Goal: Communication & Community: Answer question/provide support

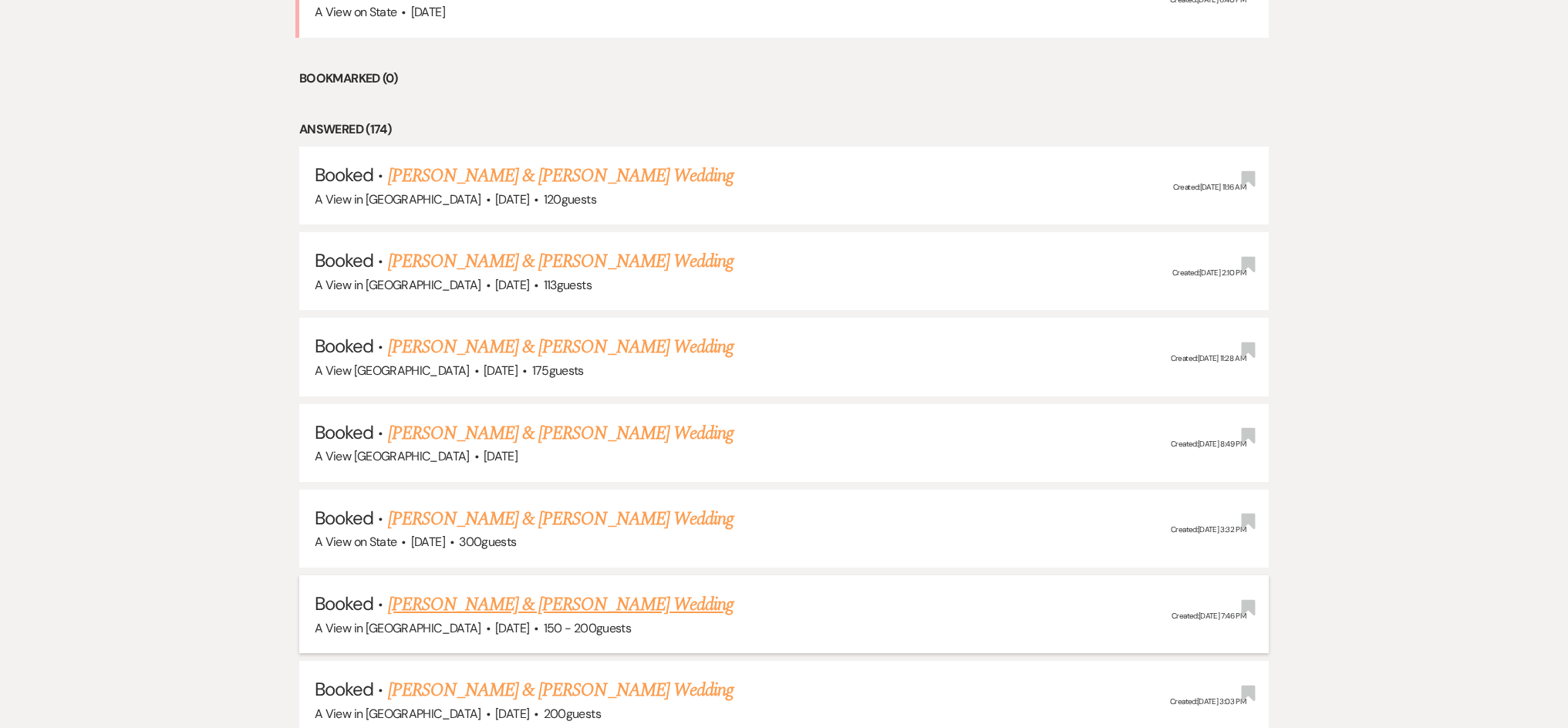
scroll to position [954, 0]
click at [531, 666] on li "Booked · [PERSON_NAME] & [PERSON_NAME] Wedding A View in [GEOGRAPHIC_DATA] · [D…" at bounding box center [784, 700] width 970 height 78
click at [472, 681] on link "[PERSON_NAME] & [PERSON_NAME] Wedding" at bounding box center [561, 690] width 346 height 28
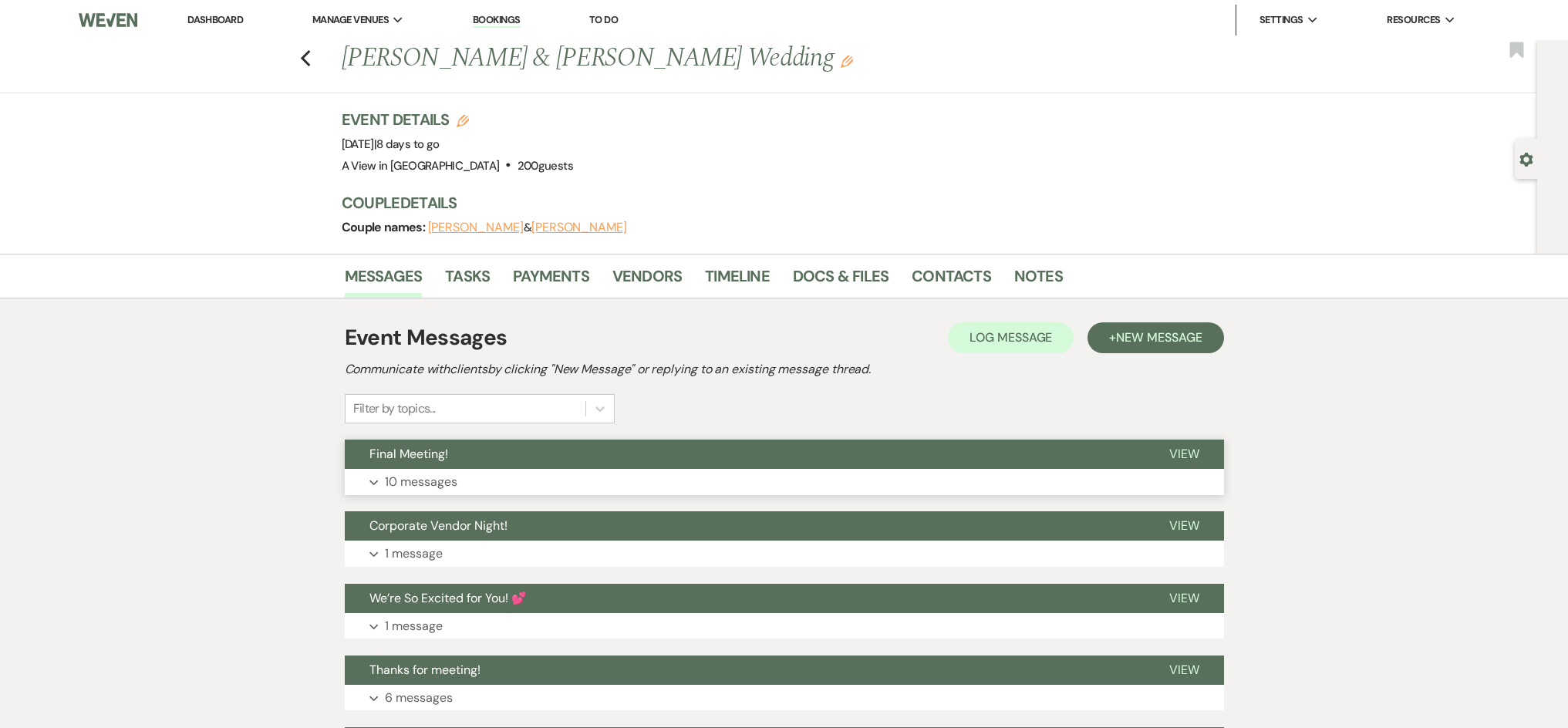
click at [460, 478] on button "Expand 10 messages" at bounding box center [784, 482] width 879 height 26
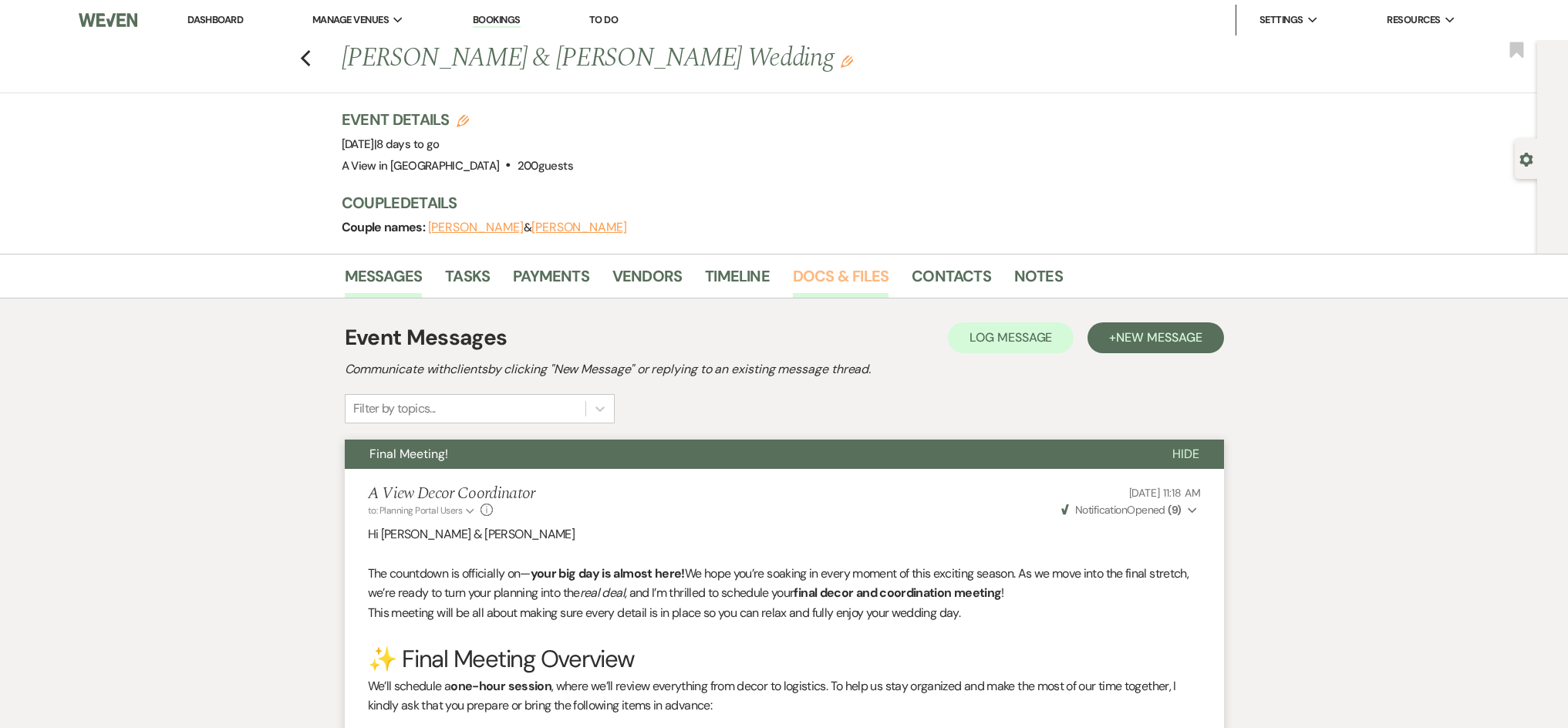
click at [842, 276] on link "Docs & Files" at bounding box center [840, 280] width 96 height 34
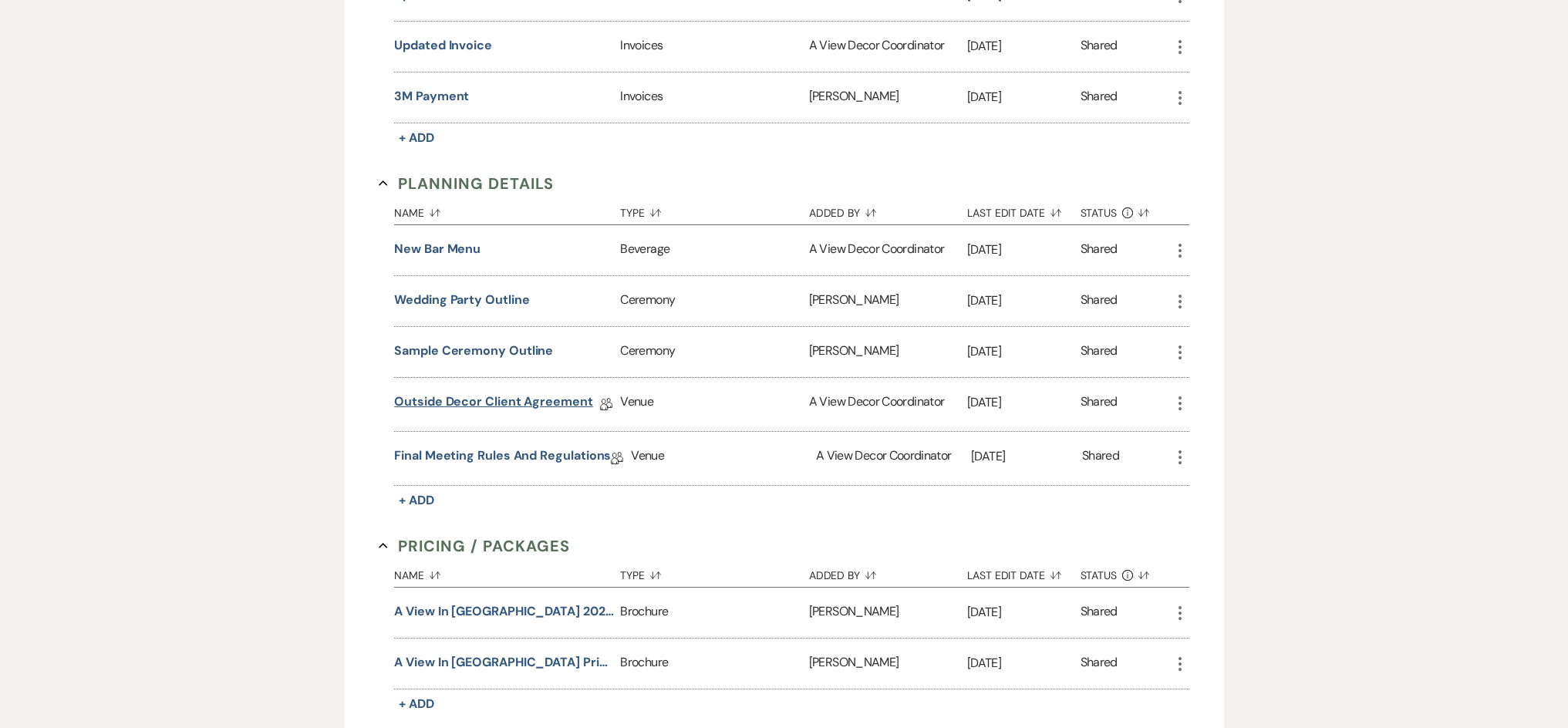
scroll to position [591, 0]
click at [443, 448] on link "Final Meeting Rules and Regulations" at bounding box center [502, 456] width 216 height 24
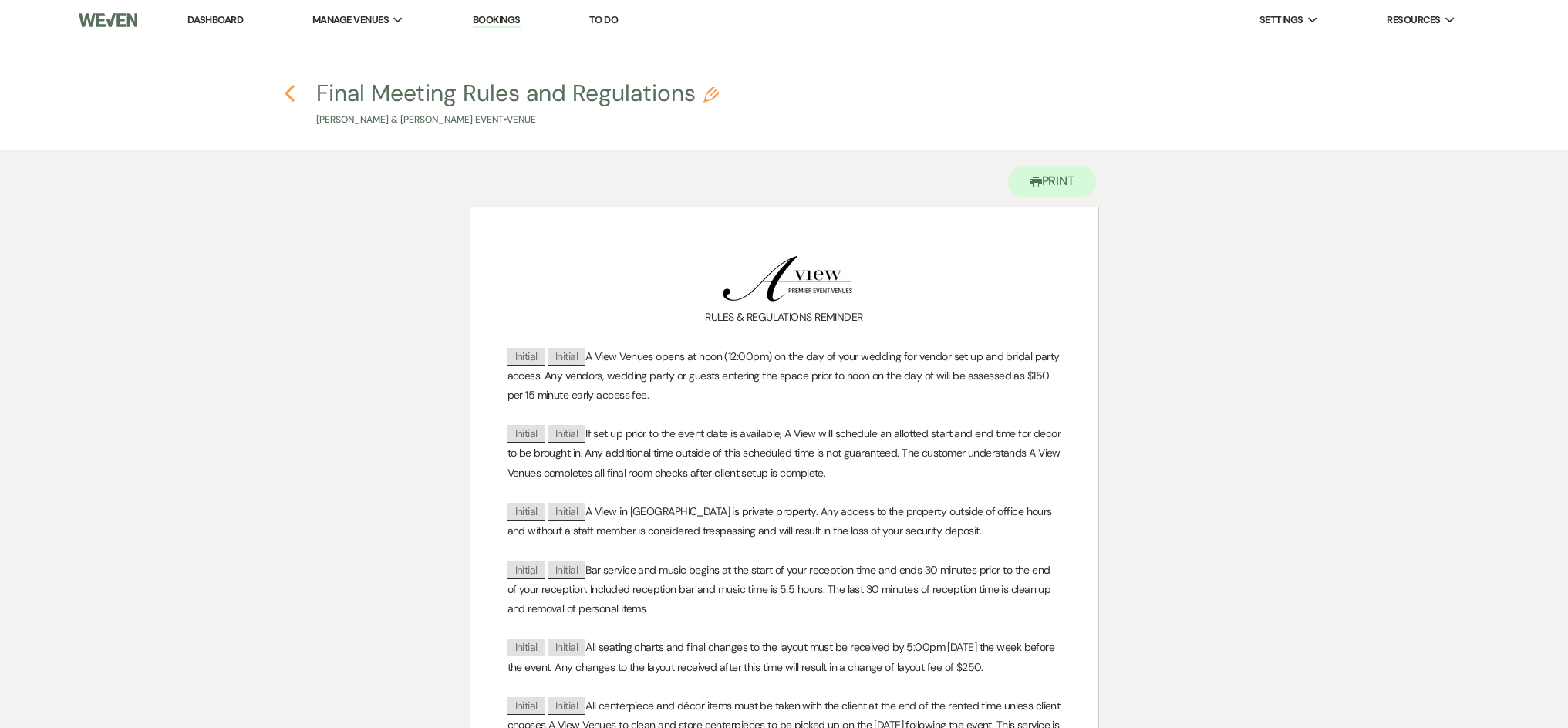
click at [287, 96] on use "button" at bounding box center [289, 92] width 10 height 17
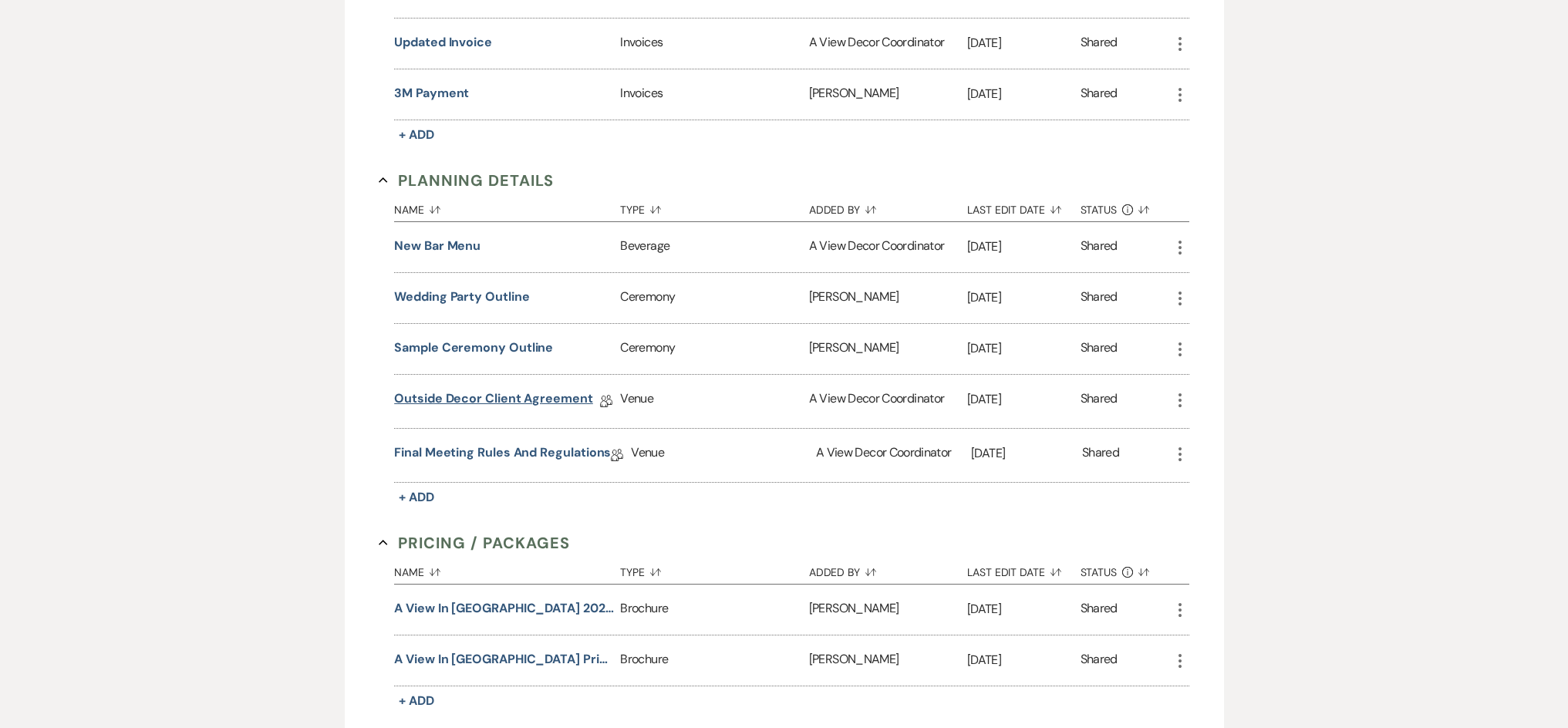
click at [427, 395] on link "Outside Decor Client Agreement" at bounding box center [493, 401] width 199 height 24
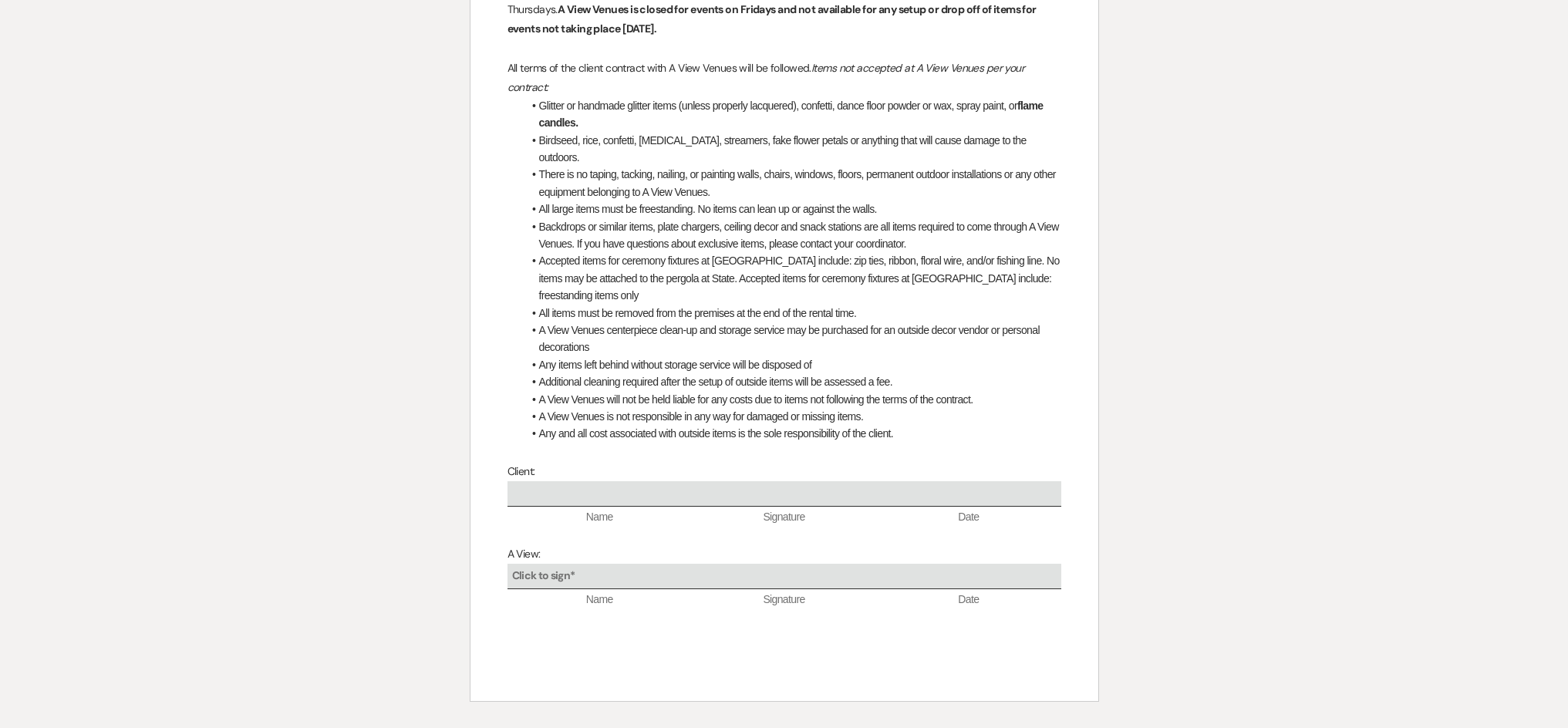
scroll to position [702, 0]
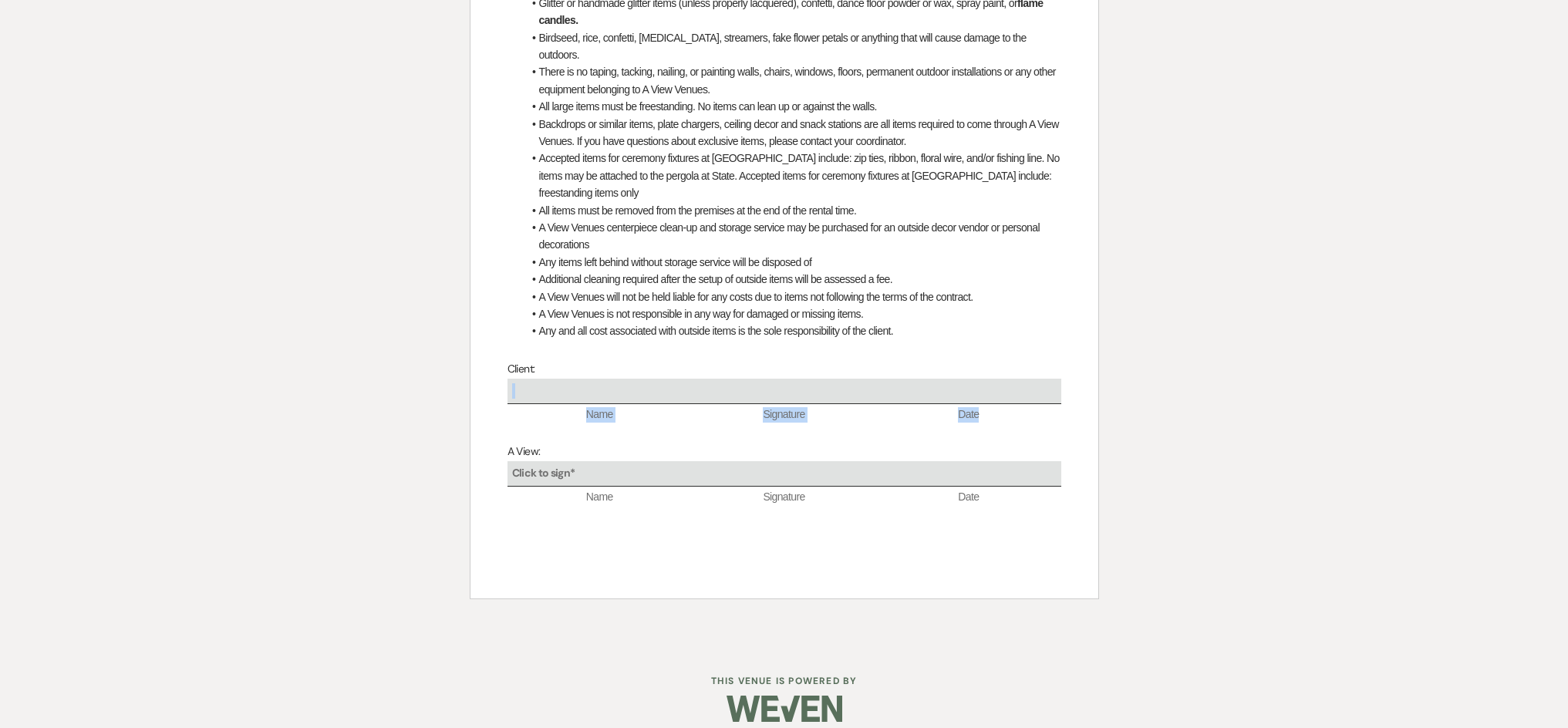
click at [569, 379] on div at bounding box center [784, 392] width 553 height 25
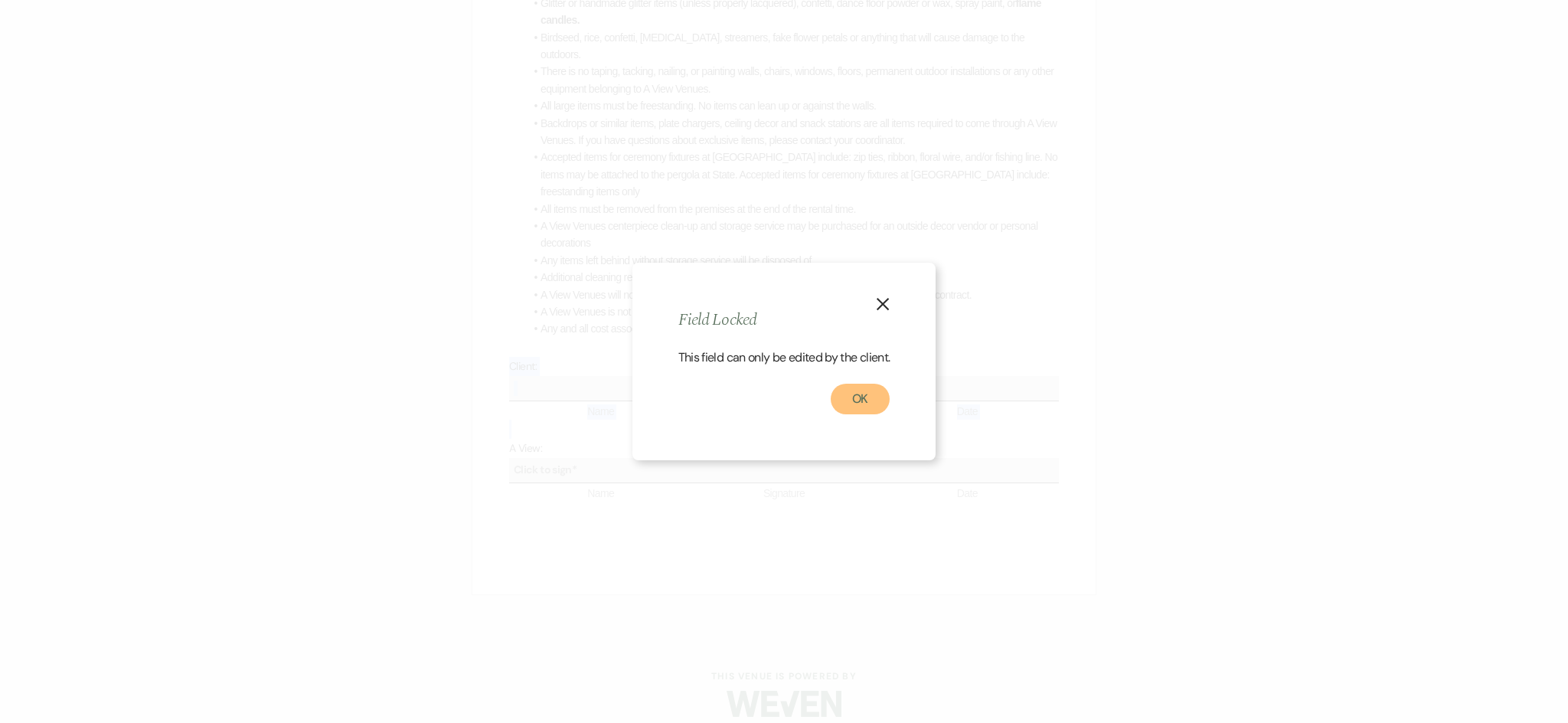
click at [868, 412] on button "OK" at bounding box center [861, 398] width 60 height 31
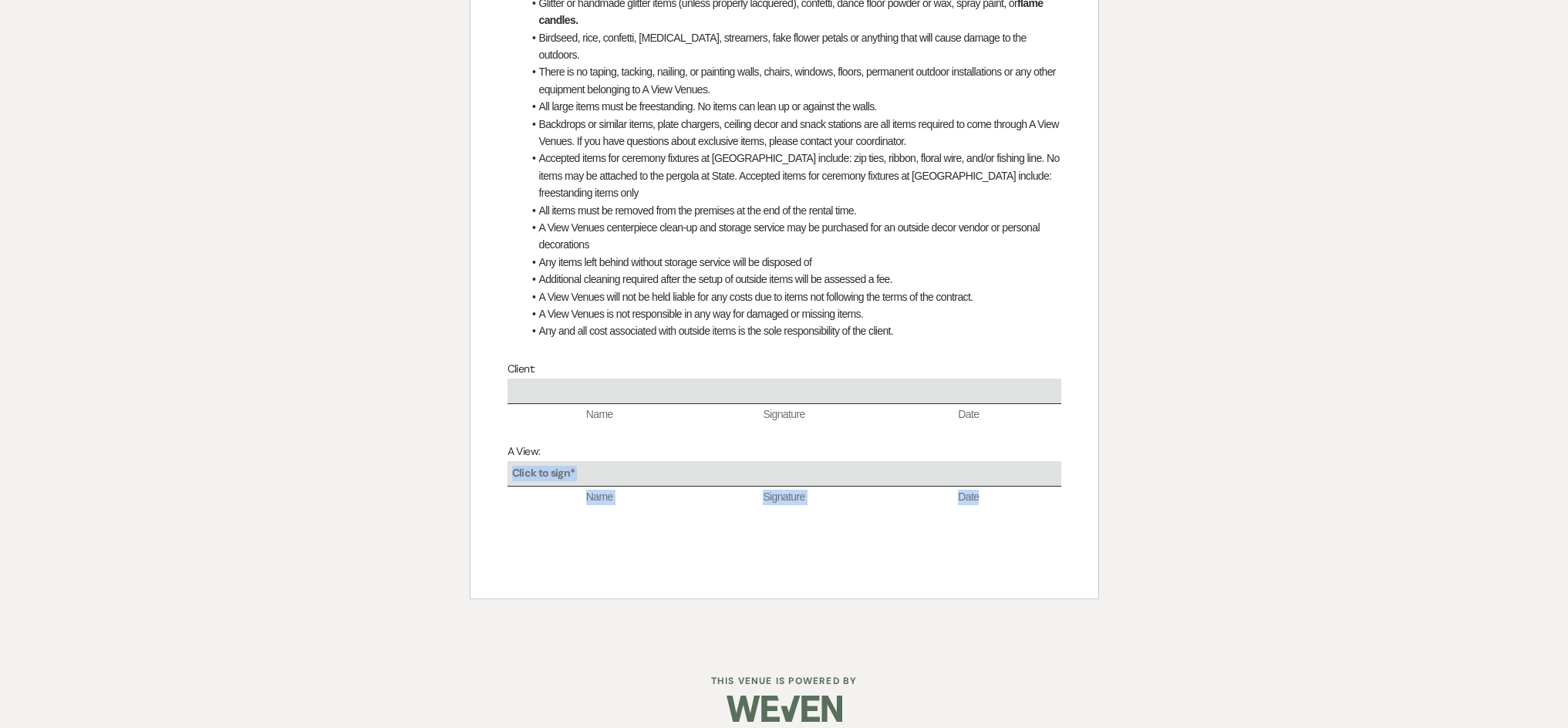
click at [553, 466] on b "Click to sign*" at bounding box center [544, 473] width 63 height 14
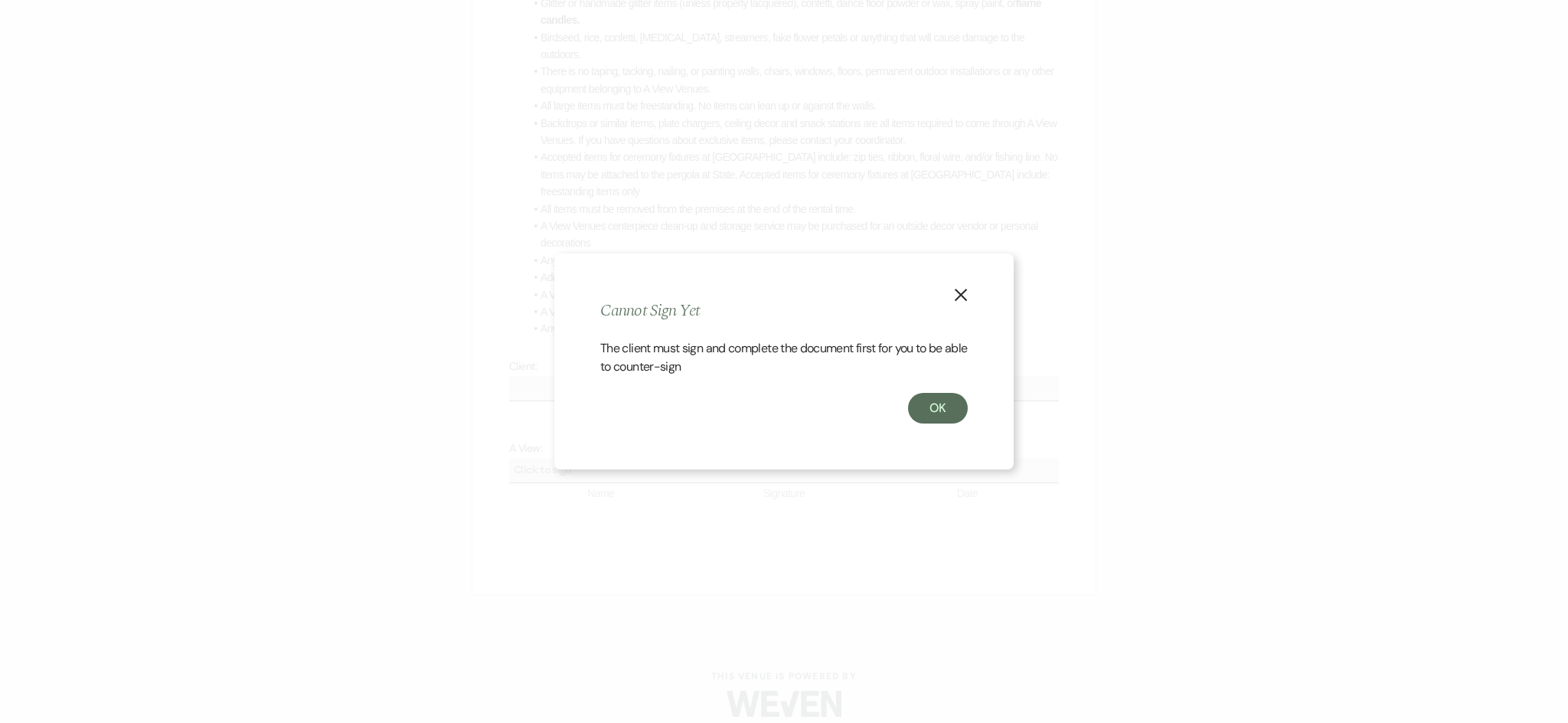
click at [926, 391] on div "The client must sign and complete the document first for you to be able to coun…" at bounding box center [784, 366] width 368 height 53
click at [930, 397] on button "OK" at bounding box center [938, 408] width 60 height 31
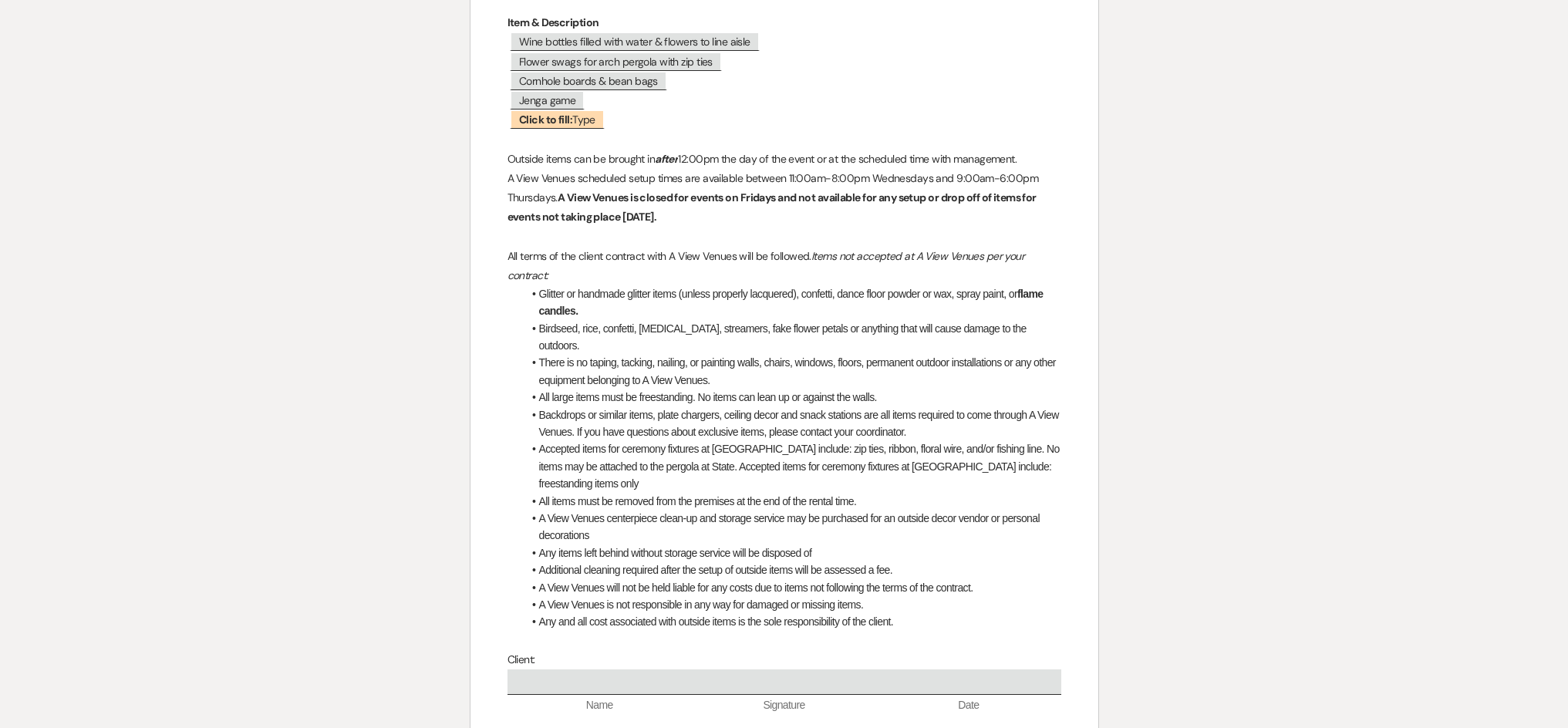
scroll to position [0, 0]
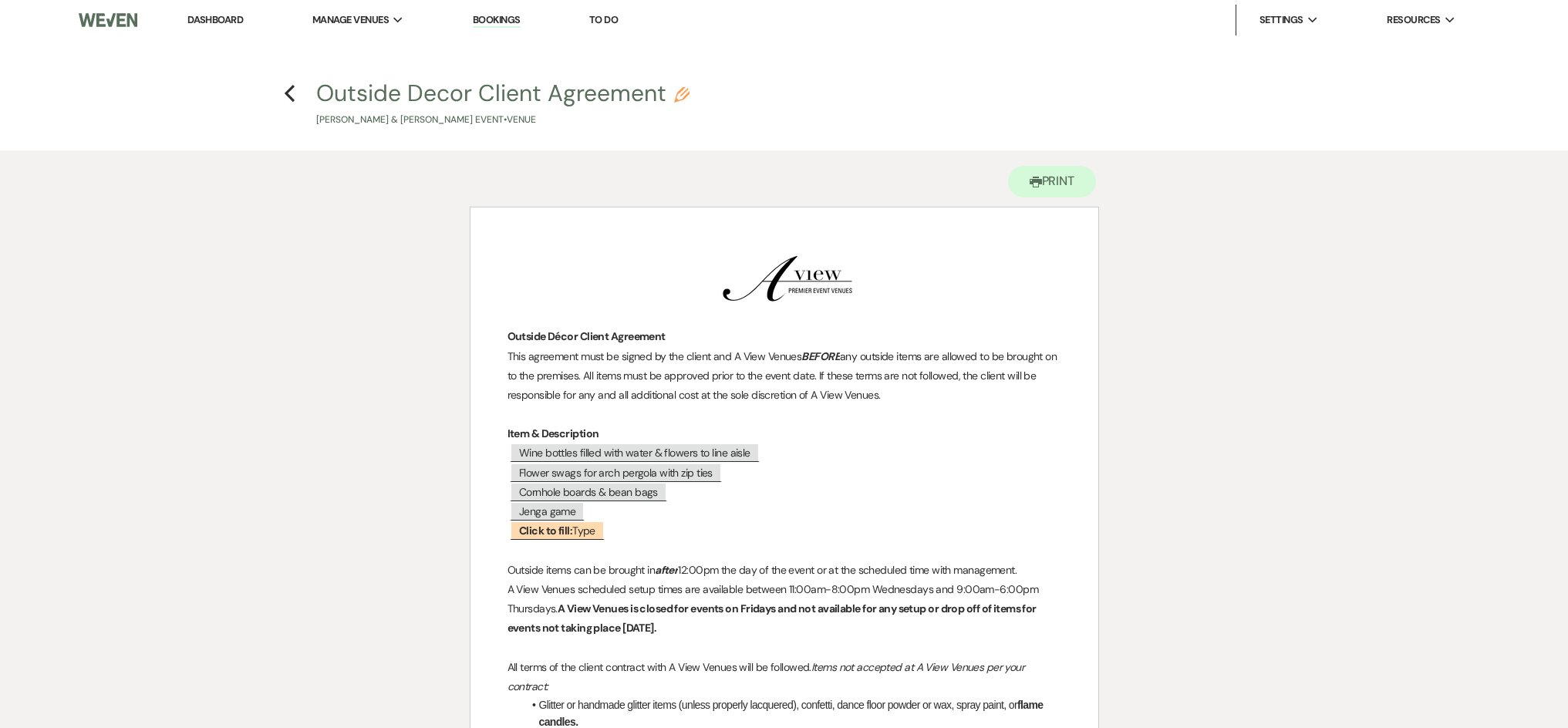
click at [282, 97] on h4 "Previous Outside Decor Client Agreement Pencil [PERSON_NAME] & [PERSON_NAME] Ev…" at bounding box center [784, 102] width 1110 height 50
click at [204, 17] on link "Dashboard" at bounding box center [215, 20] width 55 height 13
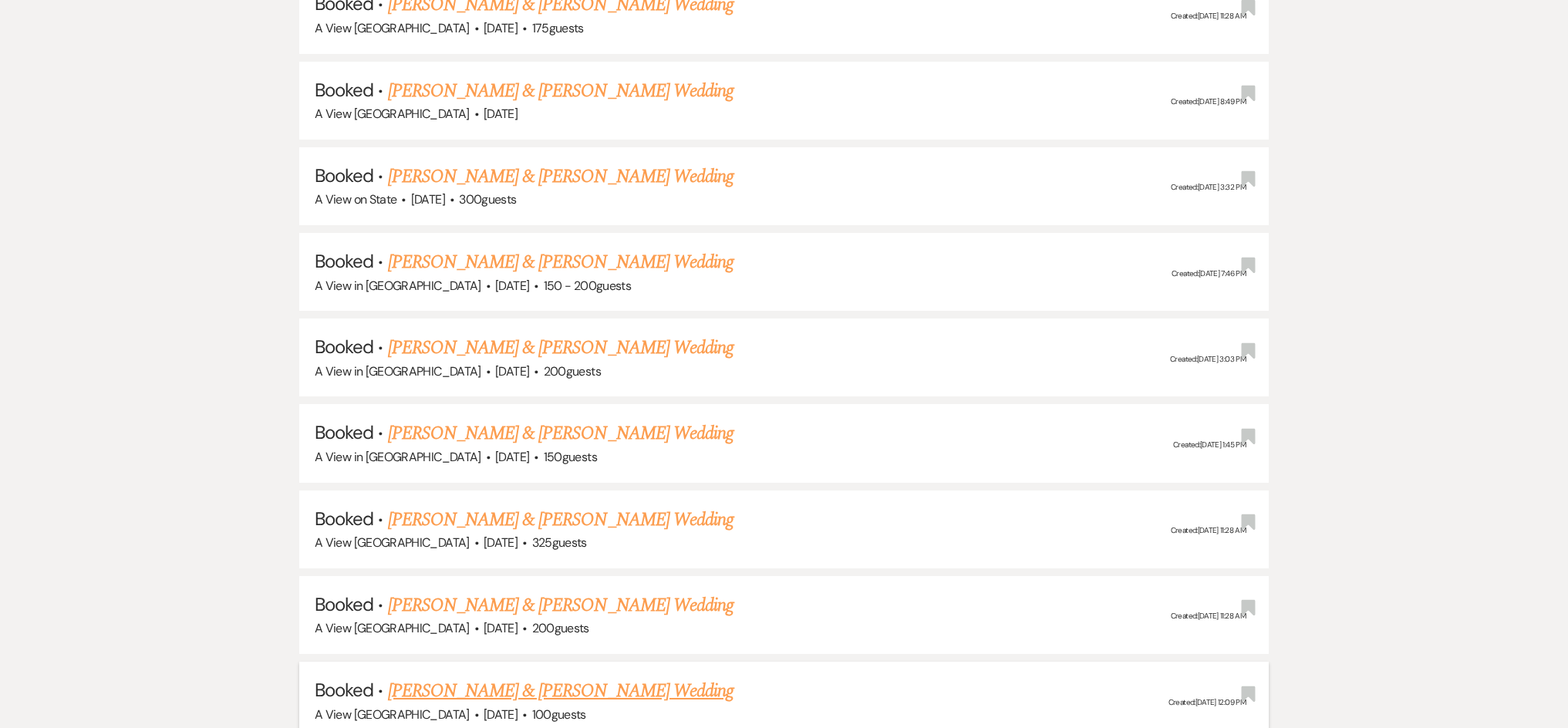
scroll to position [1297, 0]
click at [454, 432] on link "[PERSON_NAME] & [PERSON_NAME] Wedding" at bounding box center [561, 432] width 346 height 28
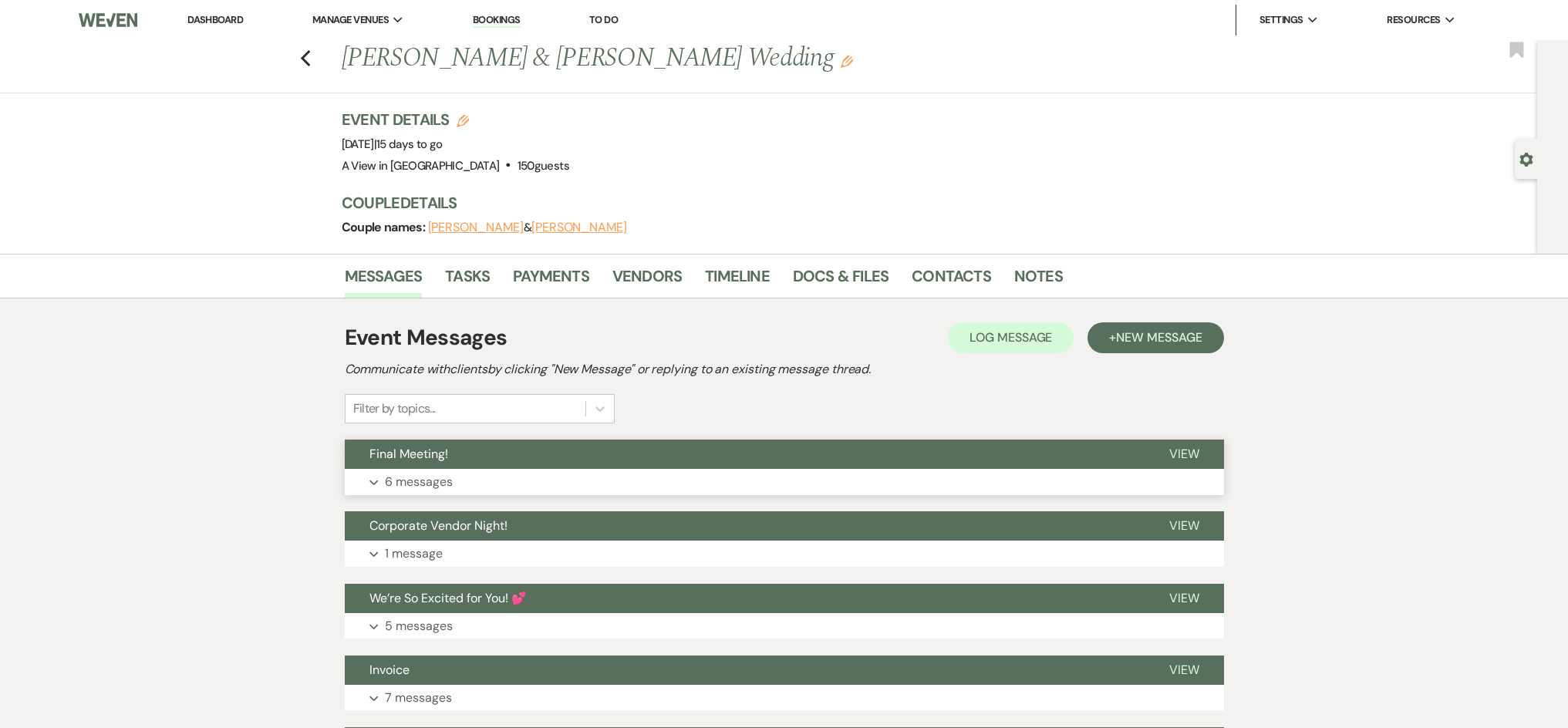
click at [728, 441] on button "Final Meeting!" at bounding box center [745, 454] width 800 height 29
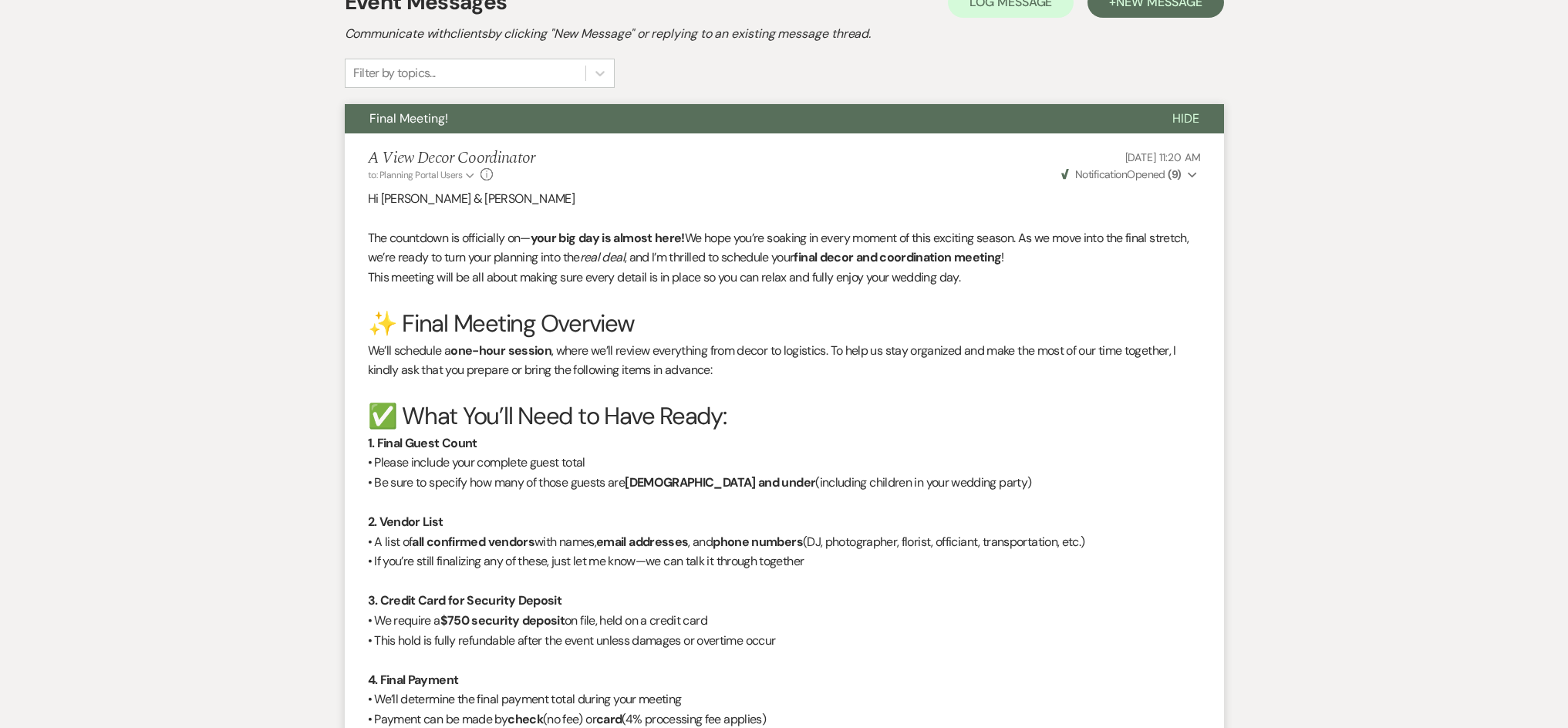
scroll to position [185, 0]
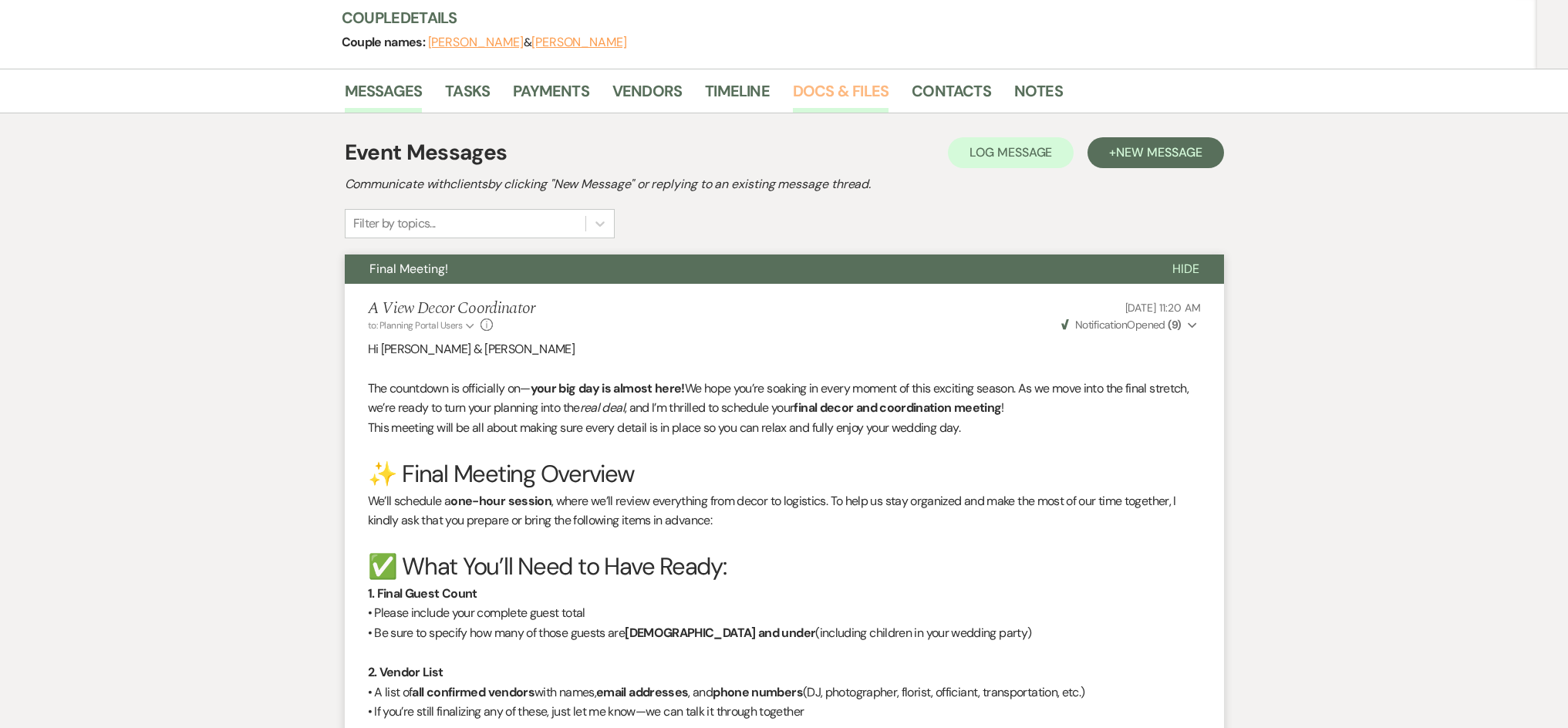
click at [823, 102] on link "Docs & Files" at bounding box center [840, 96] width 96 height 34
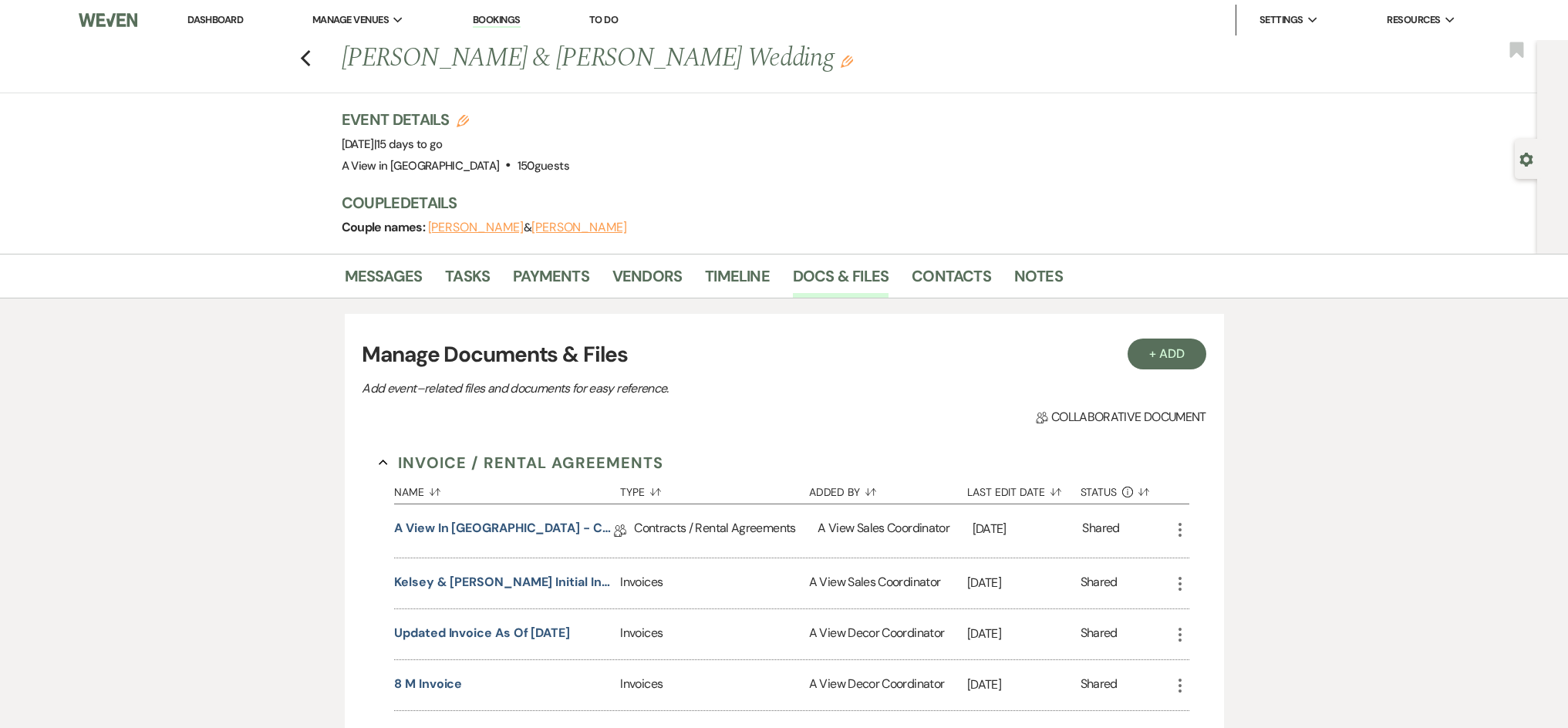
click at [434, 268] on li "Messages" at bounding box center [396, 279] width 101 height 37
click at [381, 291] on link "Messages" at bounding box center [384, 280] width 78 height 34
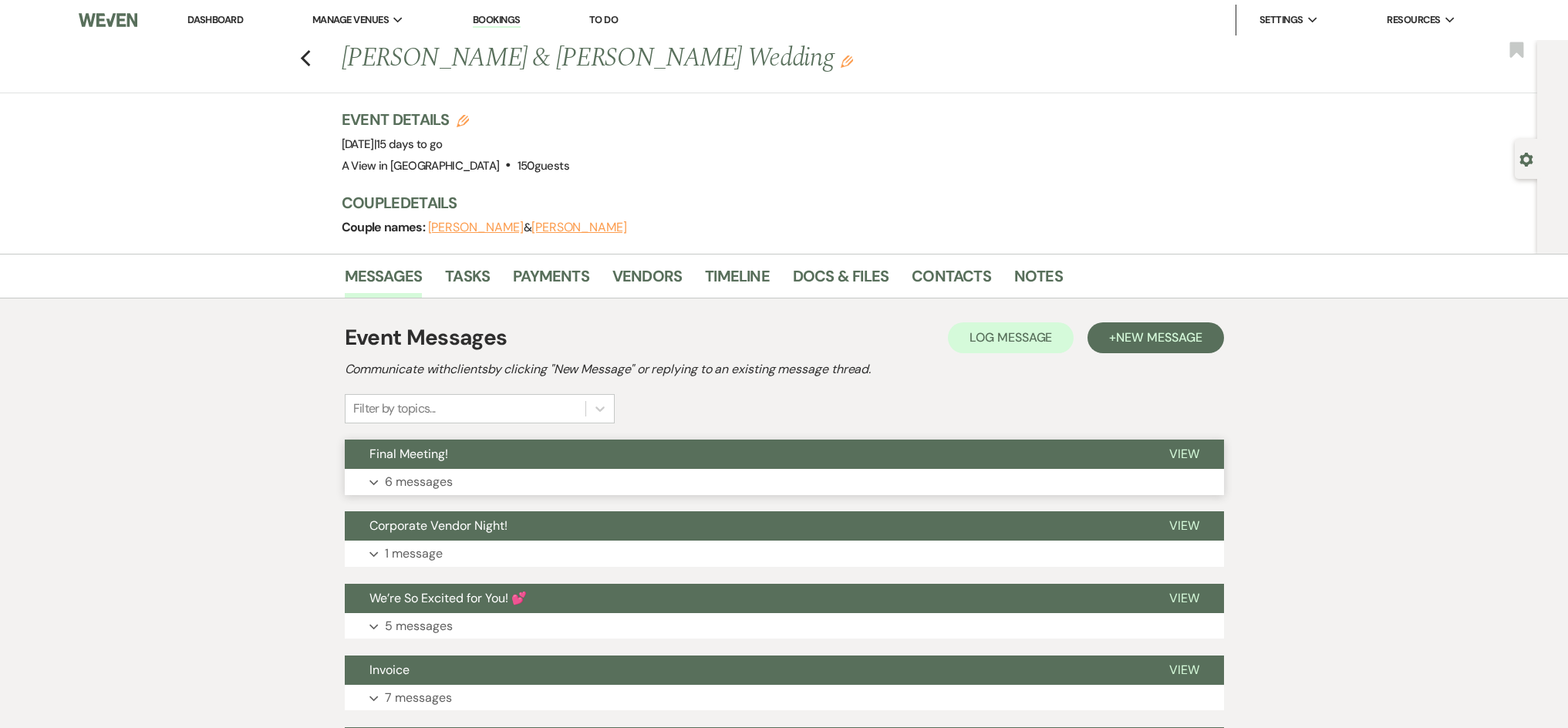
click at [430, 470] on button "Expand 6 messages" at bounding box center [784, 482] width 879 height 26
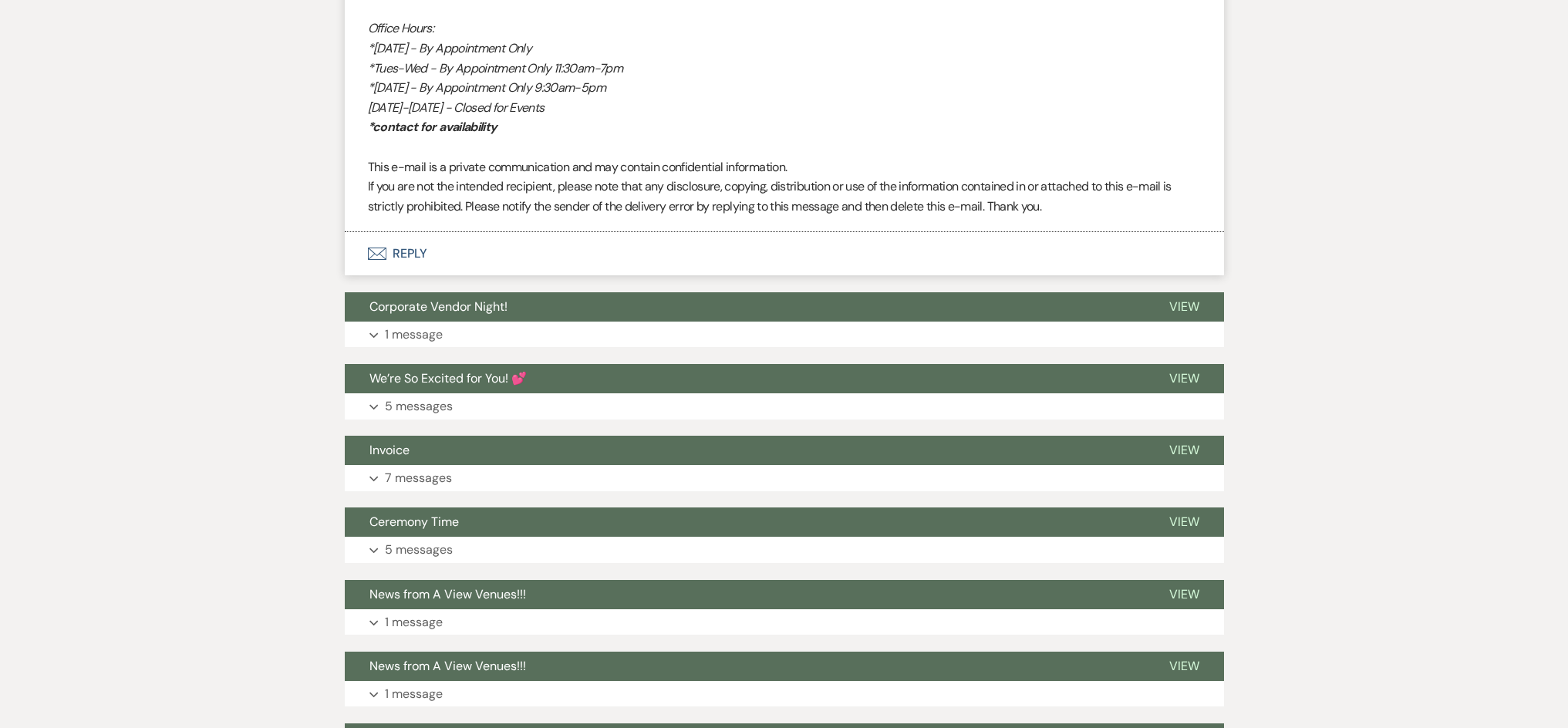
scroll to position [3488, 0]
click at [421, 264] on button "Envelope Reply" at bounding box center [784, 253] width 879 height 43
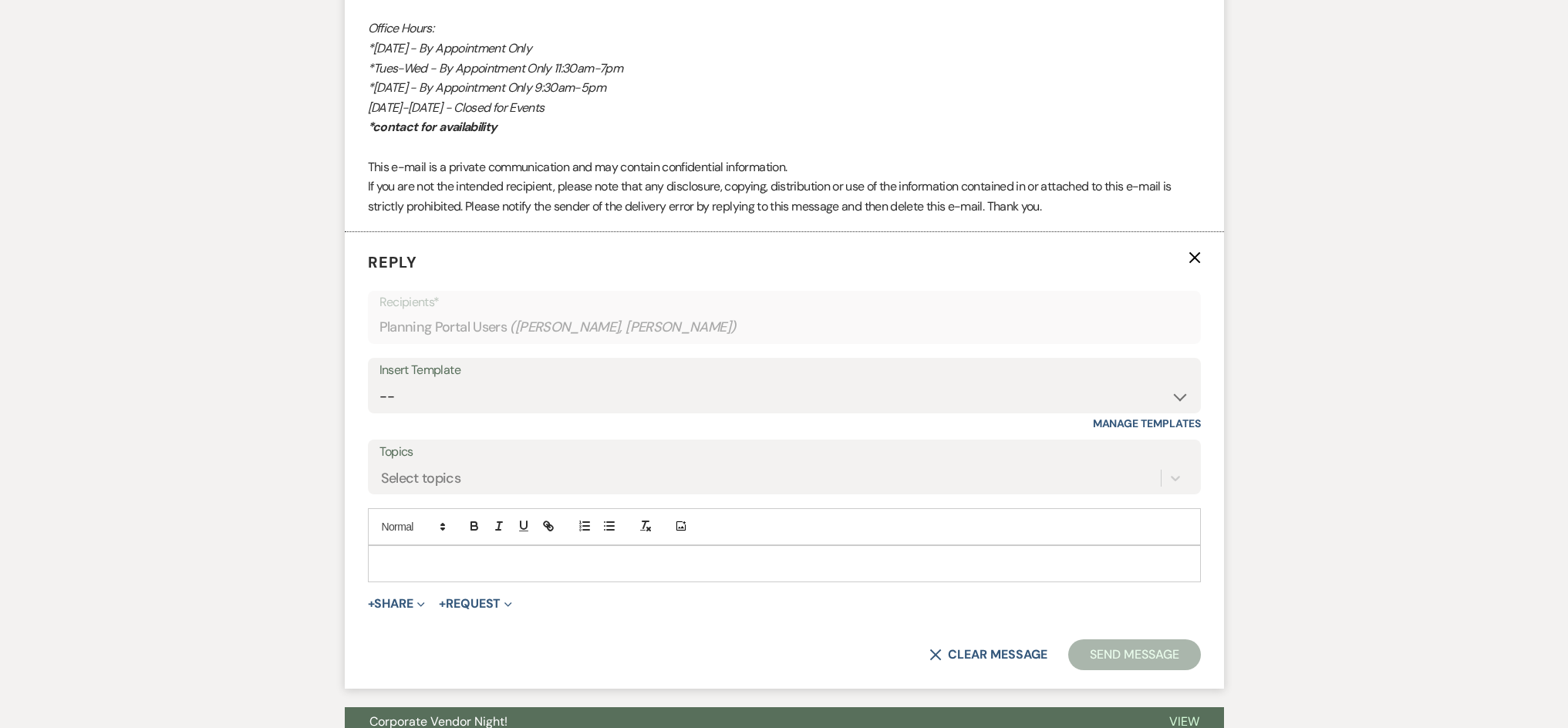
scroll to position [3544, 0]
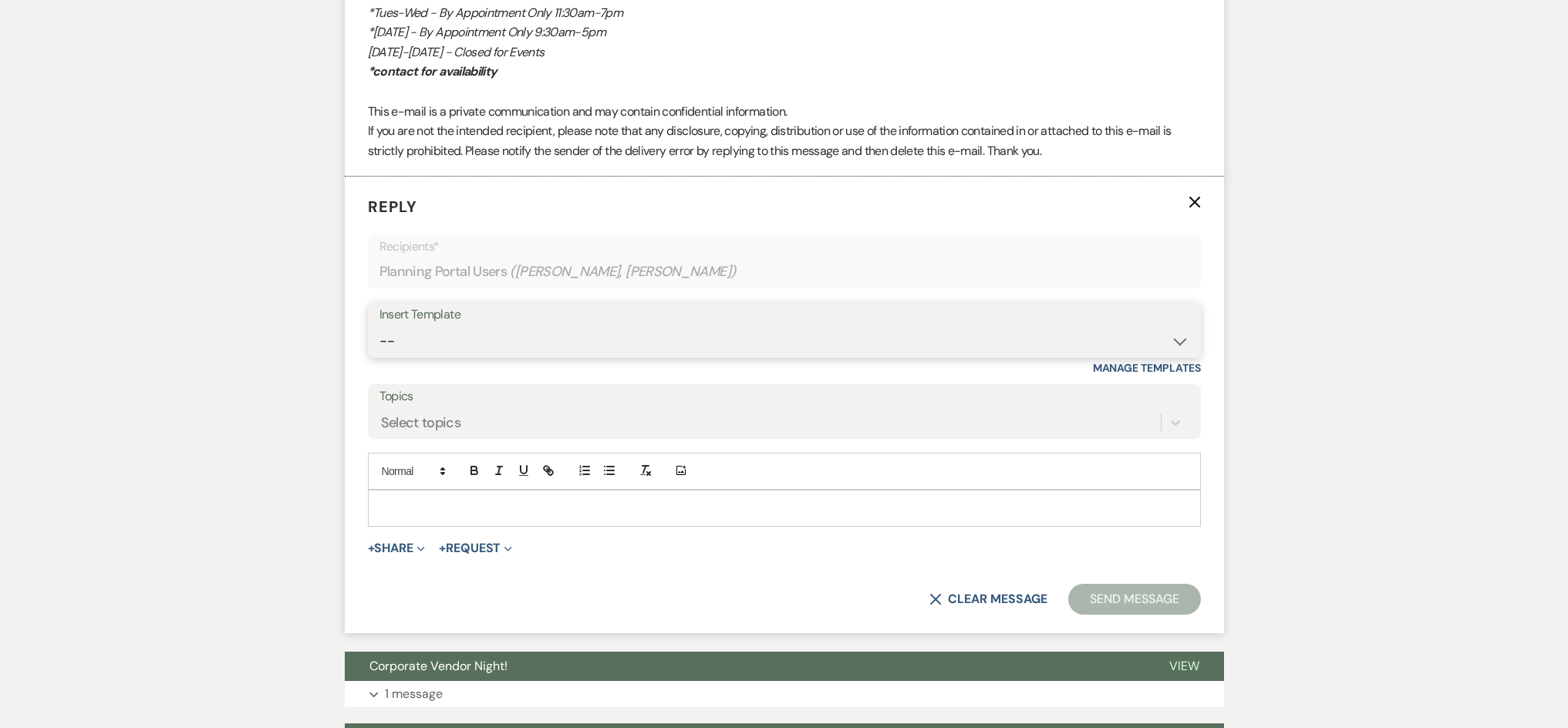
click at [613, 338] on select "-- Tour Confirmation Contract (Pre-Booked Leads) Out of office Inquiry Email Al…" at bounding box center [785, 341] width 810 height 30
select select "3703"
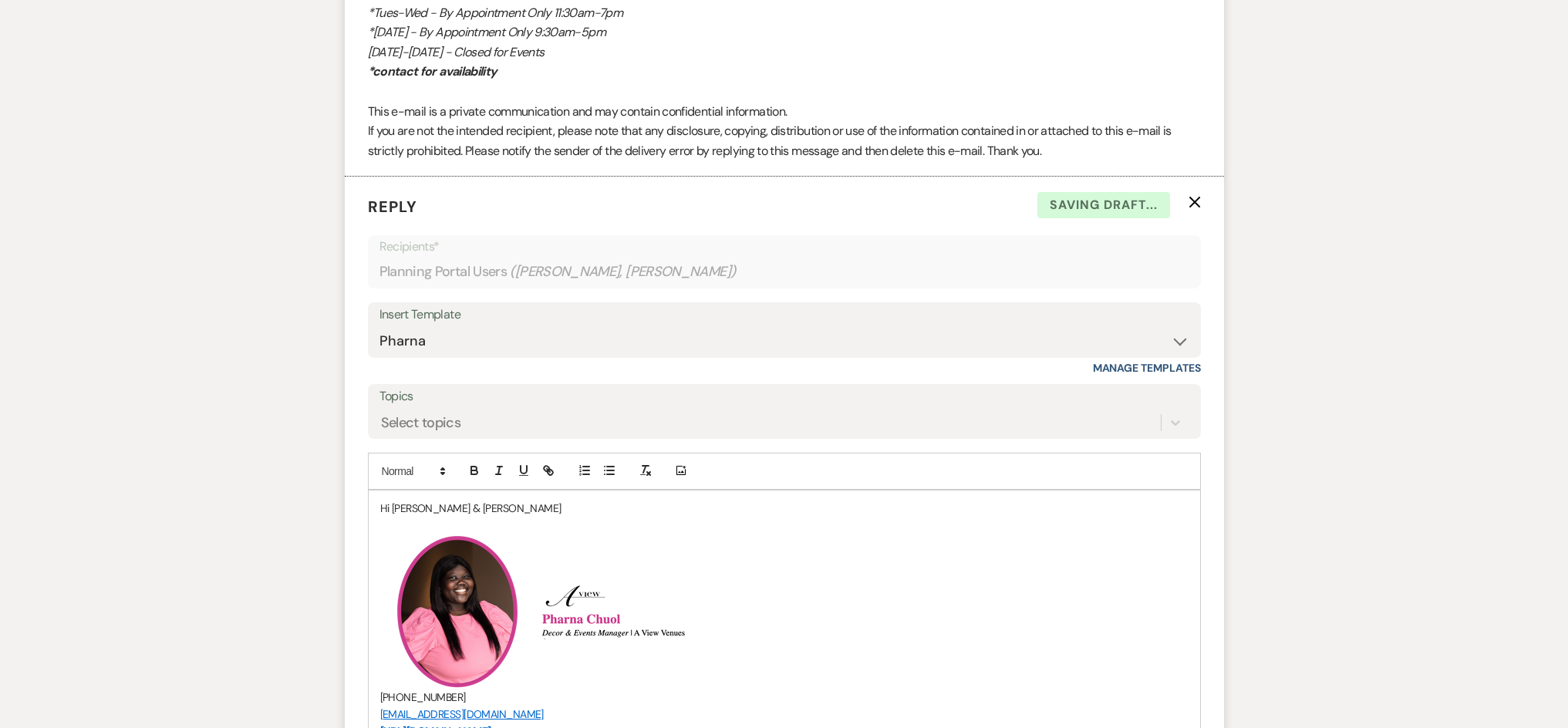
click at [493, 520] on p at bounding box center [785, 524] width 808 height 17
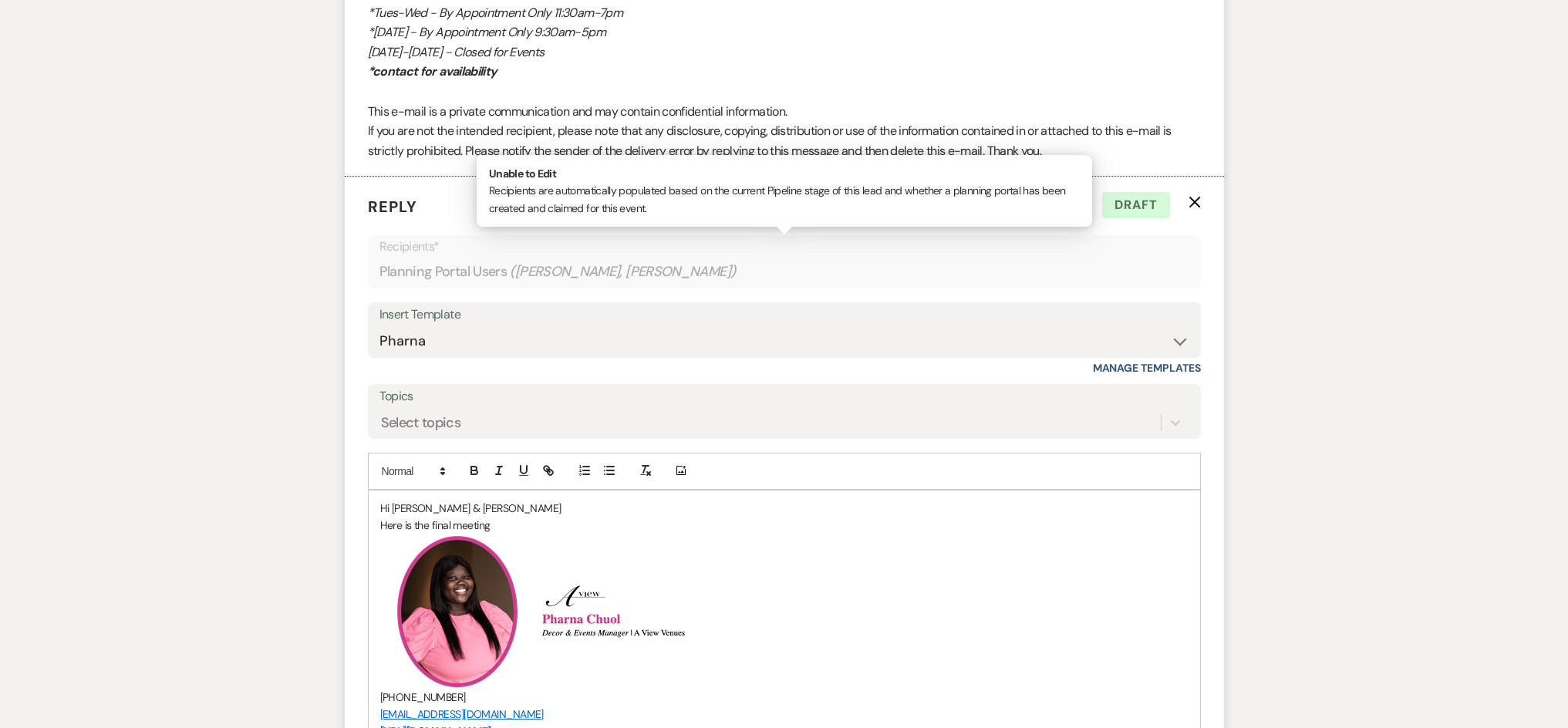
click at [839, 261] on div "Planning Portal Users ( [PERSON_NAME], [PERSON_NAME] )" at bounding box center [785, 272] width 810 height 30
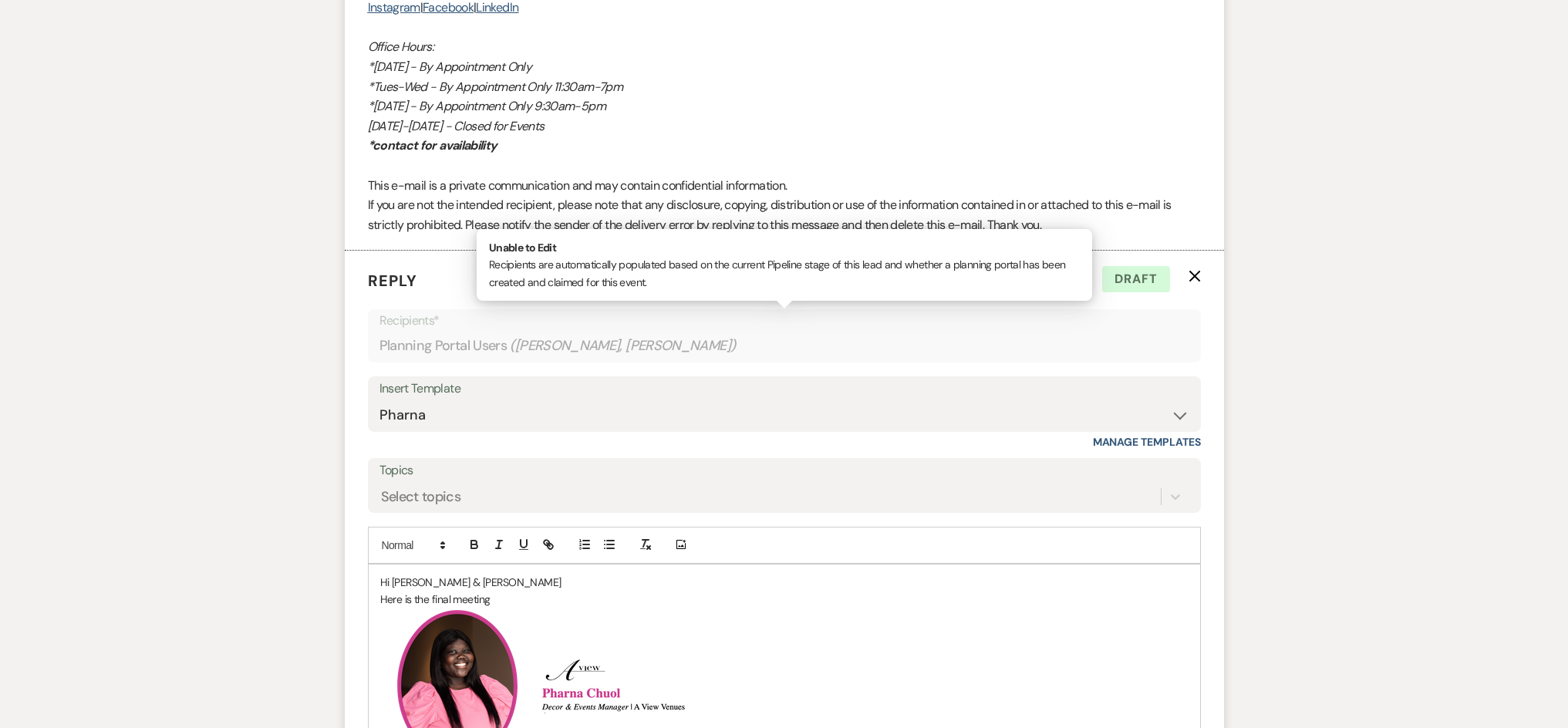
scroll to position [2719, 0]
